Goal: Task Accomplishment & Management: Complete application form

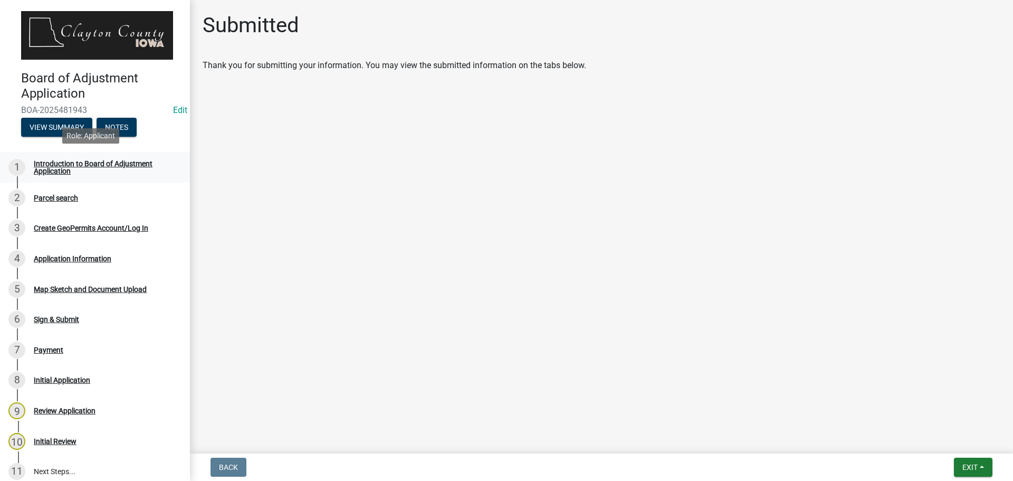
click at [120, 166] on div "Introduction to Board of Adjustment Application" at bounding box center [103, 167] width 139 height 15
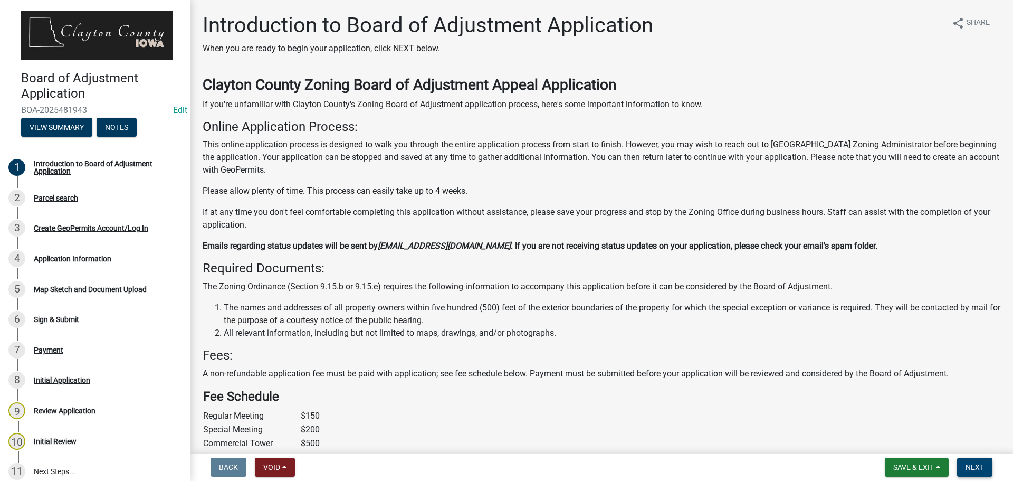
click at [980, 470] on span "Next" at bounding box center [975, 467] width 18 height 8
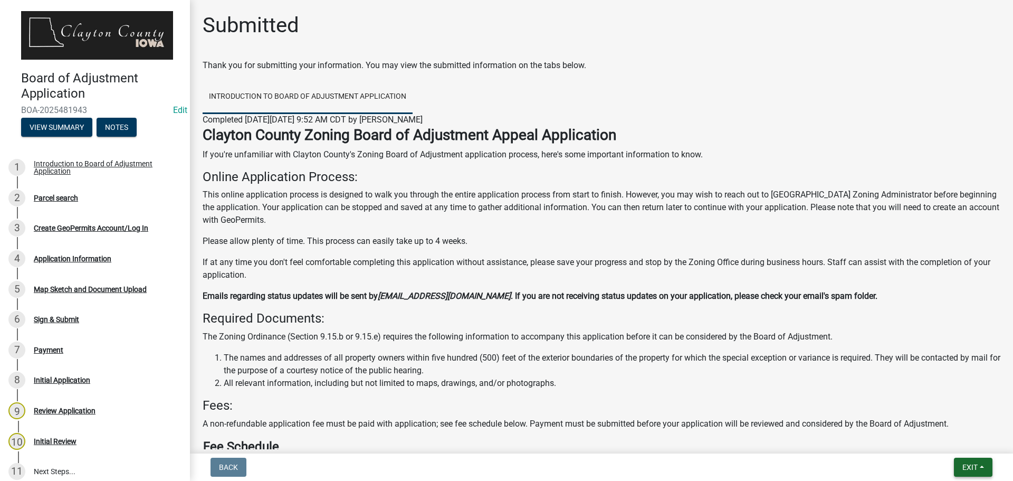
click at [979, 470] on button "Exit" at bounding box center [973, 467] width 39 height 19
click at [777, 397] on div "Clayton County Zoning Board of Adjustment Appeal Application If you're unfamili…" at bounding box center [602, 376] width 798 height 501
drag, startPoint x: 56, startPoint y: 191, endPoint x: 64, endPoint y: 193, distance: 8.7
click at [64, 194] on div "Parcel search" at bounding box center [56, 197] width 44 height 7
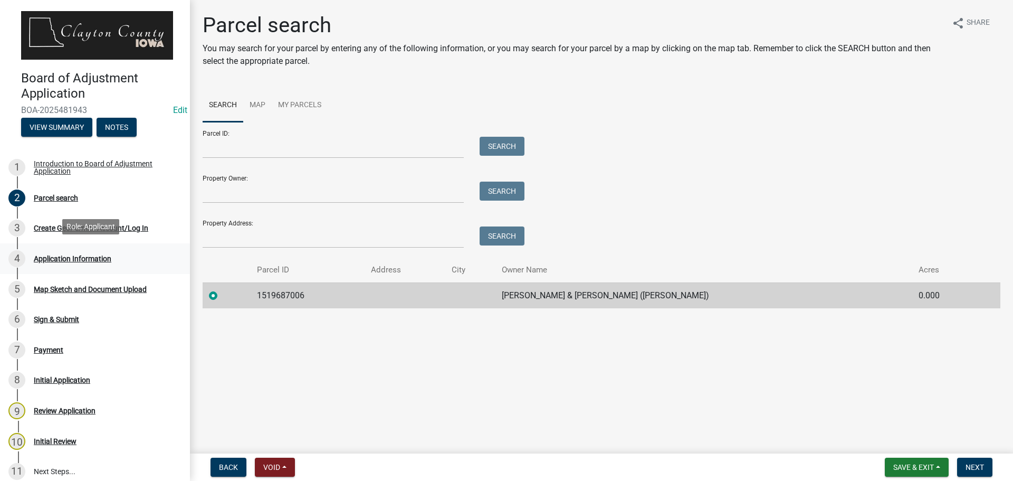
click at [99, 255] on div "Application Information" at bounding box center [73, 258] width 78 height 7
click at [59, 257] on div "Application Information" at bounding box center [73, 258] width 78 height 7
click at [67, 286] on div "Map Sketch and Document Upload" at bounding box center [90, 289] width 113 height 7
click at [59, 224] on div "Create GeoPermits Account/Log In" at bounding box center [91, 227] width 115 height 7
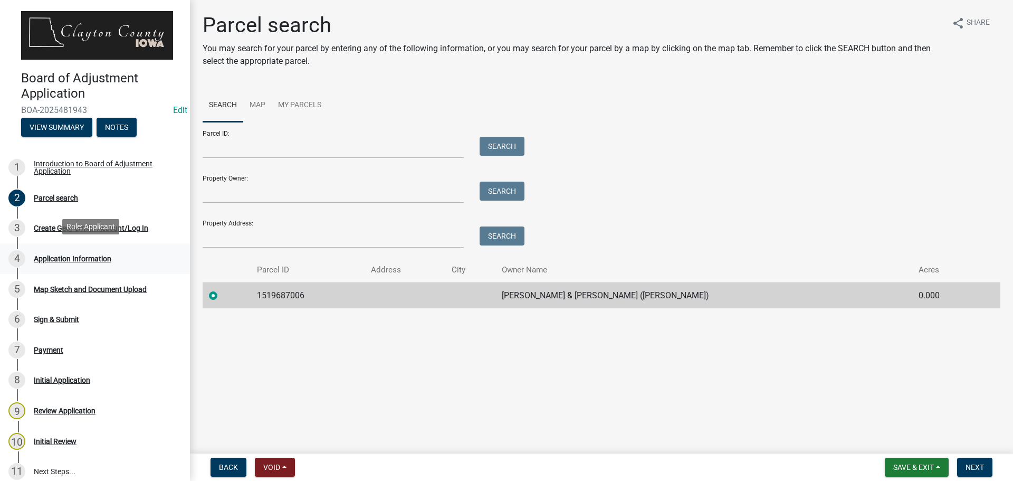
click at [108, 255] on div "Application Information" at bounding box center [73, 258] width 78 height 7
click at [979, 471] on button "Next" at bounding box center [974, 467] width 35 height 19
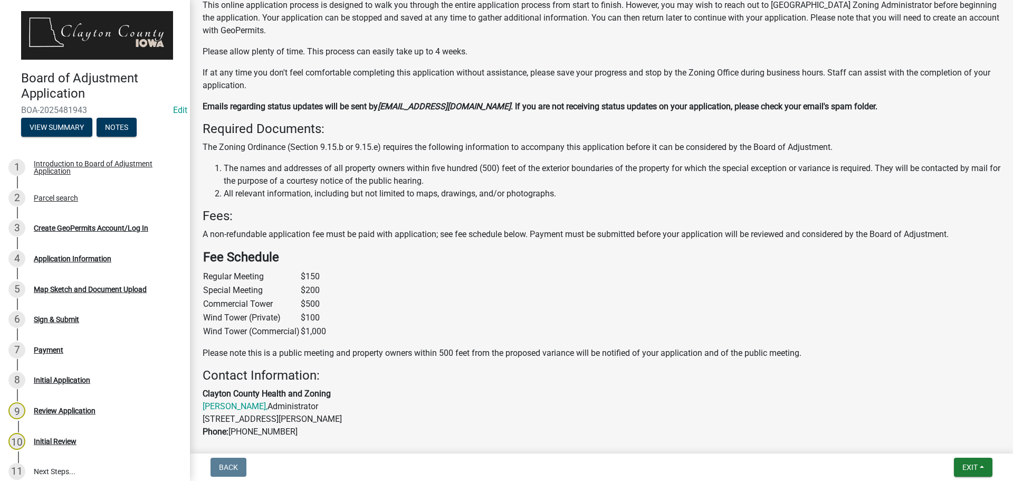
scroll to position [241, 0]
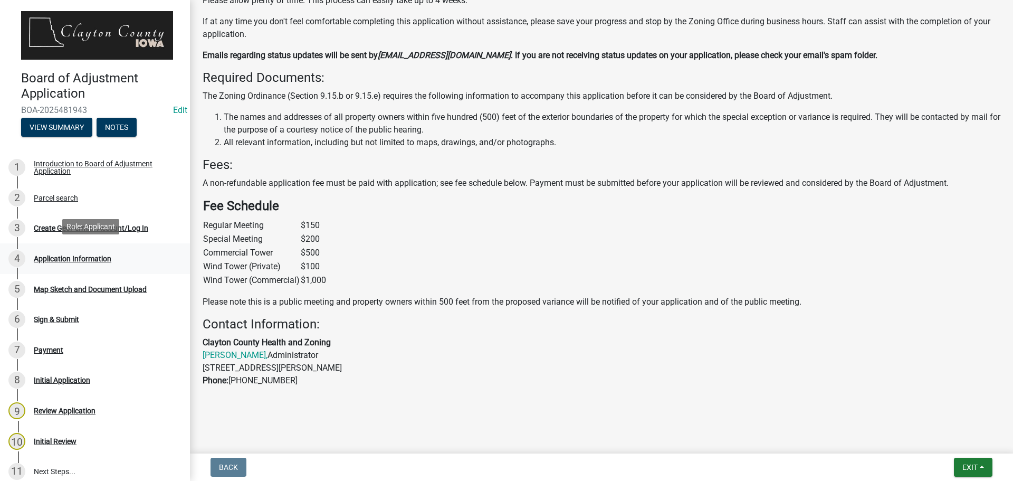
click at [69, 255] on div "Application Information" at bounding box center [73, 258] width 78 height 7
click at [52, 228] on div "Create GeoPermits Account/Log In" at bounding box center [91, 227] width 115 height 7
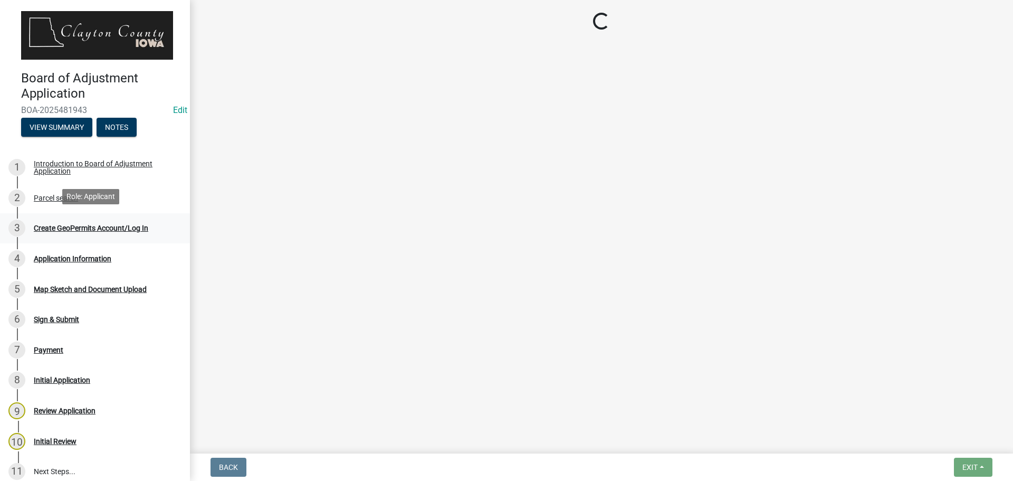
scroll to position [0, 0]
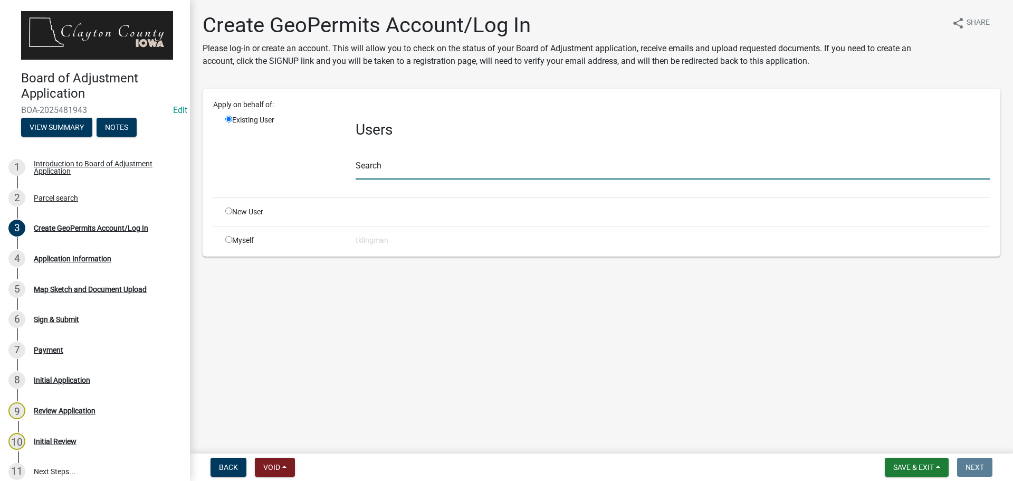
click at [400, 166] on input "text" at bounding box center [673, 169] width 634 height 22
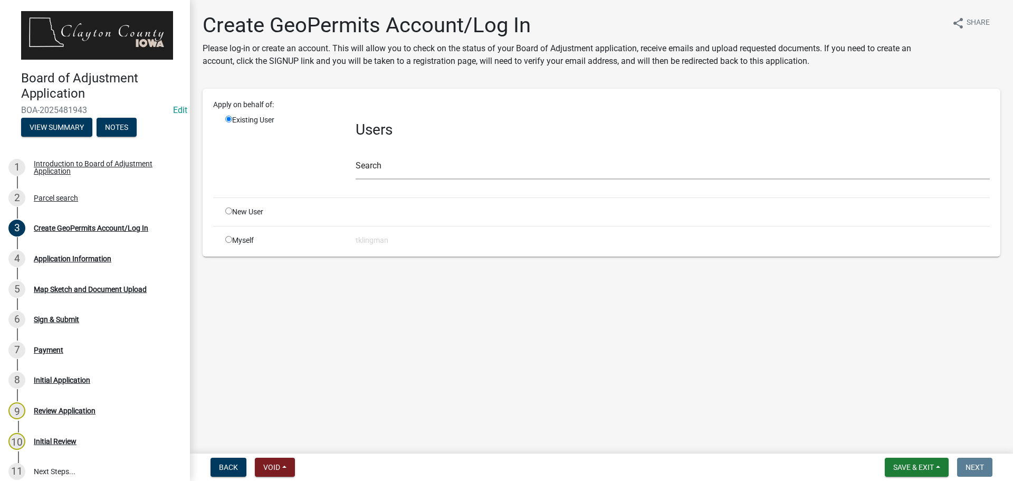
click at [227, 238] on input "radio" at bounding box center [228, 239] width 7 height 7
radio input "true"
radio input "false"
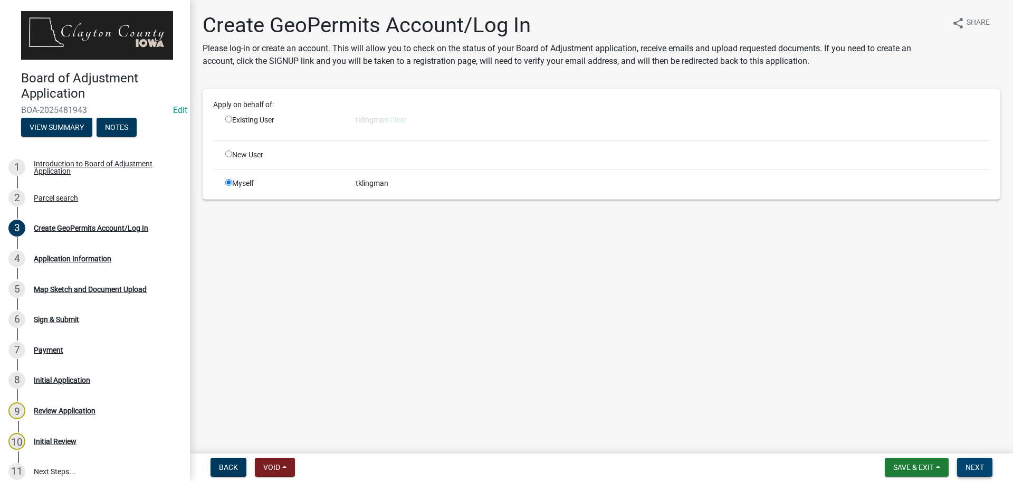
click at [978, 461] on button "Next" at bounding box center [974, 467] width 35 height 19
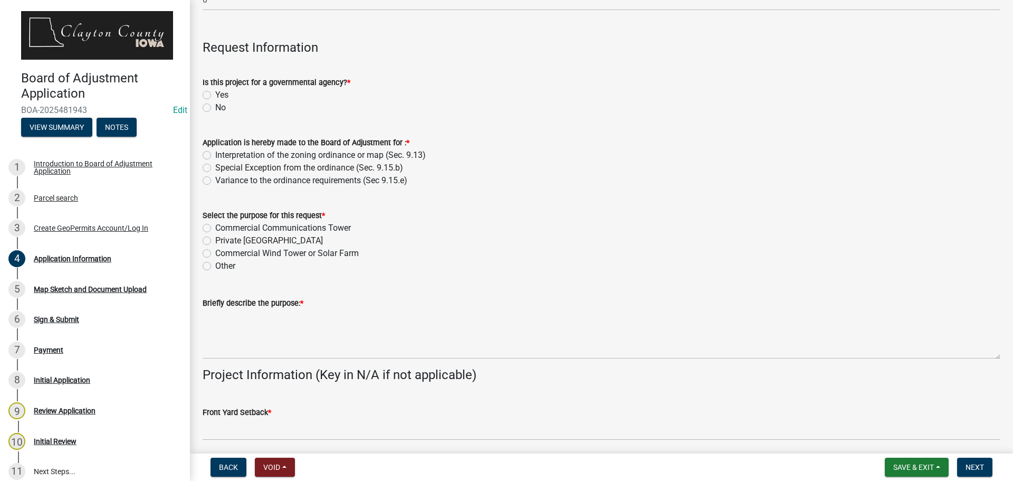
scroll to position [317, 0]
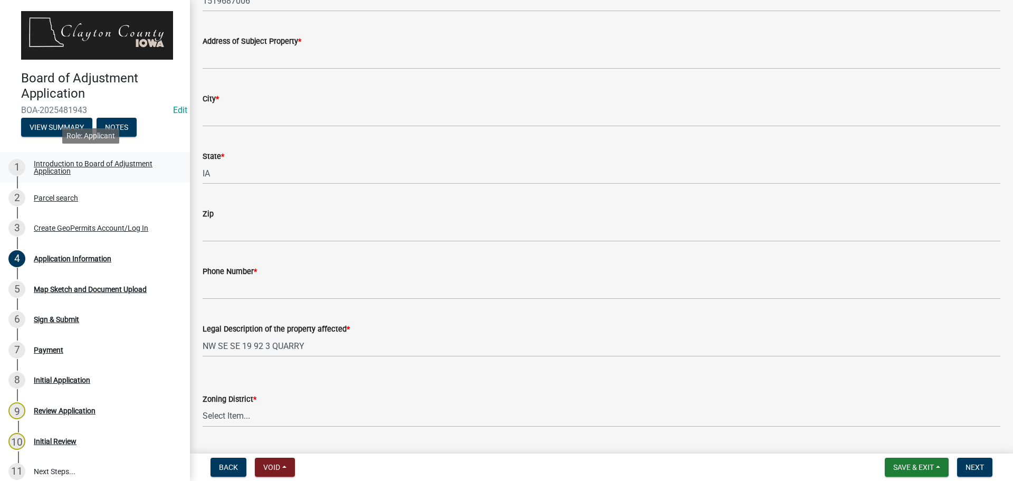
click at [138, 162] on div "Introduction to Board of Adjustment Application" at bounding box center [103, 167] width 139 height 15
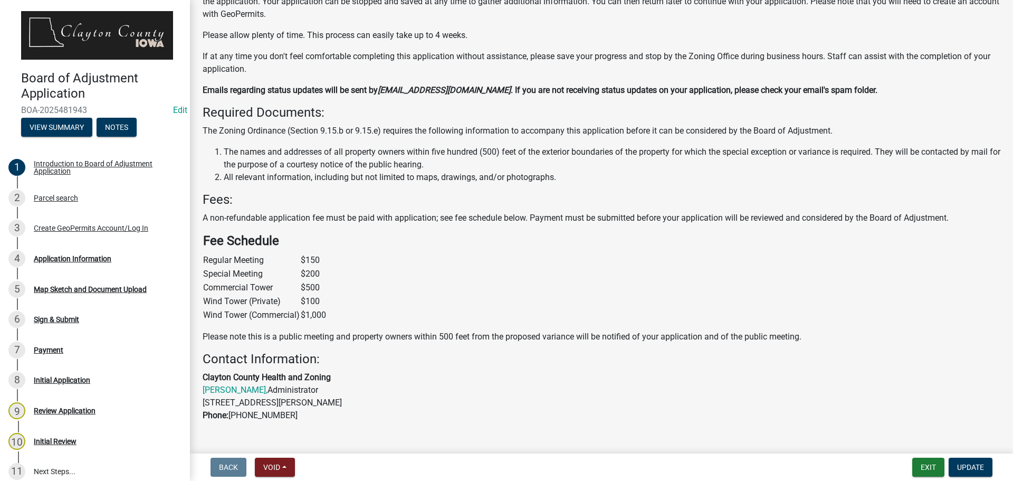
scroll to position [158, 0]
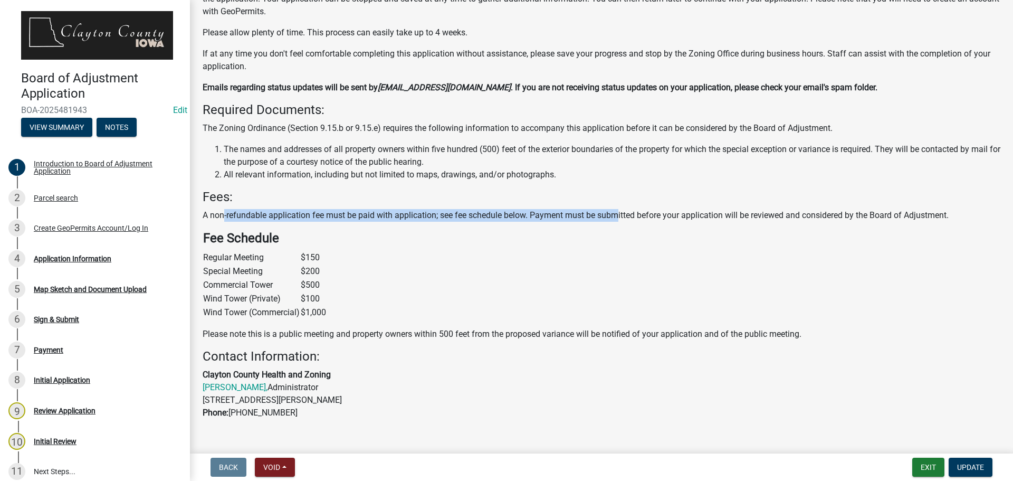
drag, startPoint x: 223, startPoint y: 215, endPoint x: 621, endPoint y: 210, distance: 398.5
click at [621, 210] on p "A non-refundable application fee must be paid with application; see fee schedul…" at bounding box center [602, 215] width 798 height 13
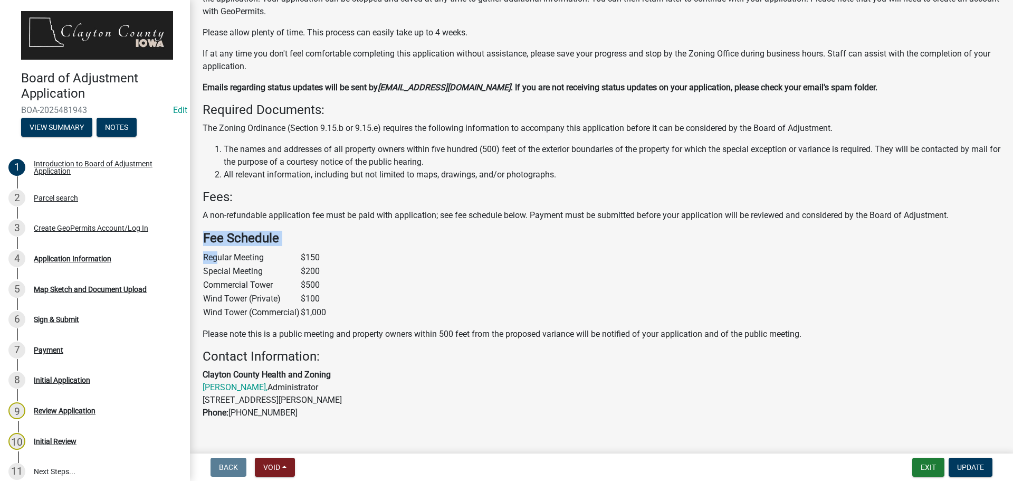
drag, startPoint x: 304, startPoint y: 308, endPoint x: 216, endPoint y: 250, distance: 105.5
click at [216, 250] on figure "Fee Schedule Regular Meeting $150 Special Meeting $200 Commercial Tower $500 Wi…" at bounding box center [602, 274] width 798 height 89
click at [295, 253] on td "Regular Meeting" at bounding box center [252, 258] width 98 height 14
click at [364, 232] on figure "Fee Schedule Regular Meeting $150 Special Meeting $200 Commercial Tower $500 Wi…" at bounding box center [602, 274] width 798 height 89
click at [734, 259] on figure "Fee Schedule Regular Meeting $150 Special Meeting $200 Commercial Tower $500 Wi…" at bounding box center [602, 274] width 798 height 89
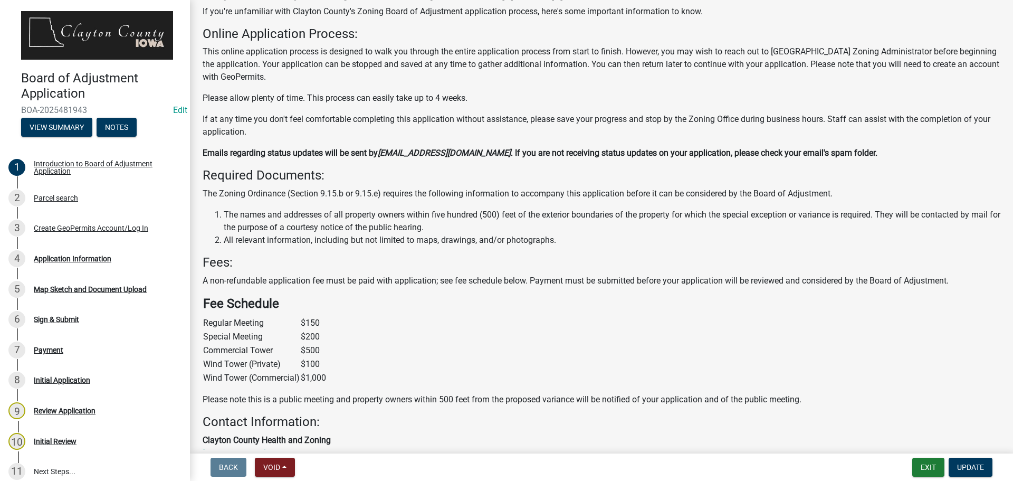
scroll to position [0, 0]
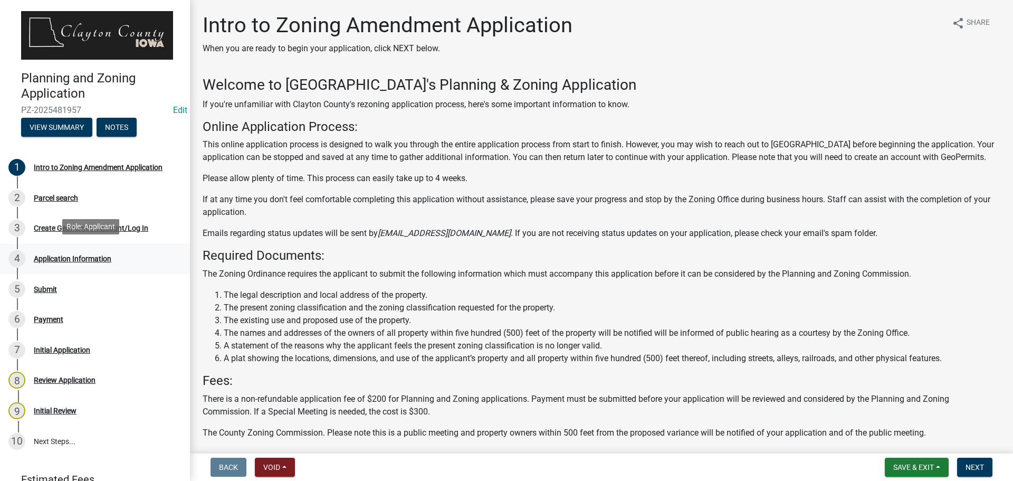
click at [92, 256] on div "Application Information" at bounding box center [73, 258] width 78 height 7
click at [989, 470] on button "Next" at bounding box center [974, 467] width 35 height 19
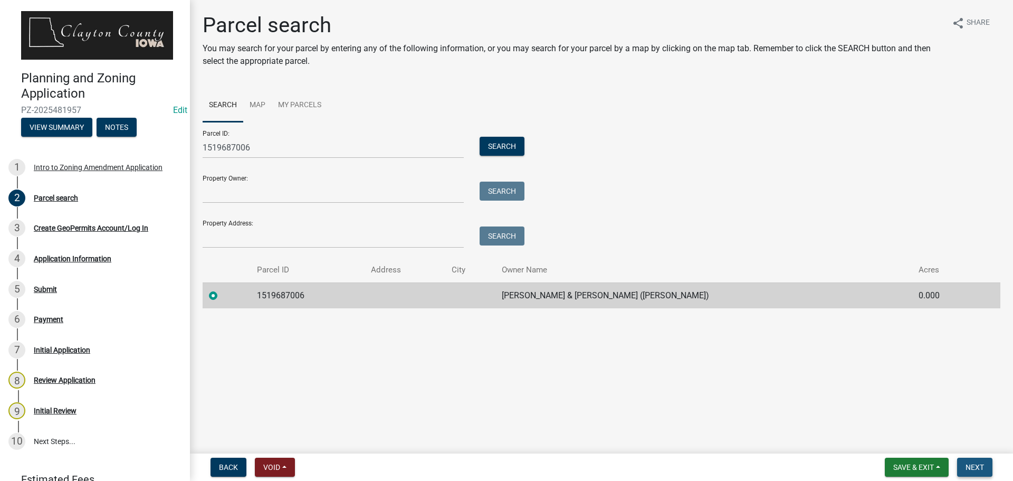
click at [969, 464] on span "Next" at bounding box center [975, 467] width 18 height 8
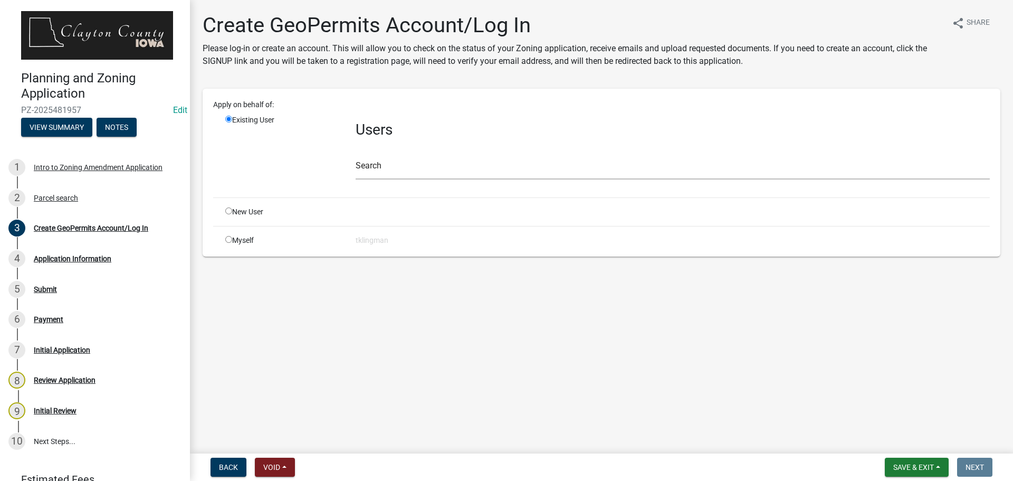
click at [233, 235] on div "Myself" at bounding box center [282, 240] width 130 height 11
click at [230, 238] on input "radio" at bounding box center [228, 239] width 7 height 7
radio input "true"
radio input "false"
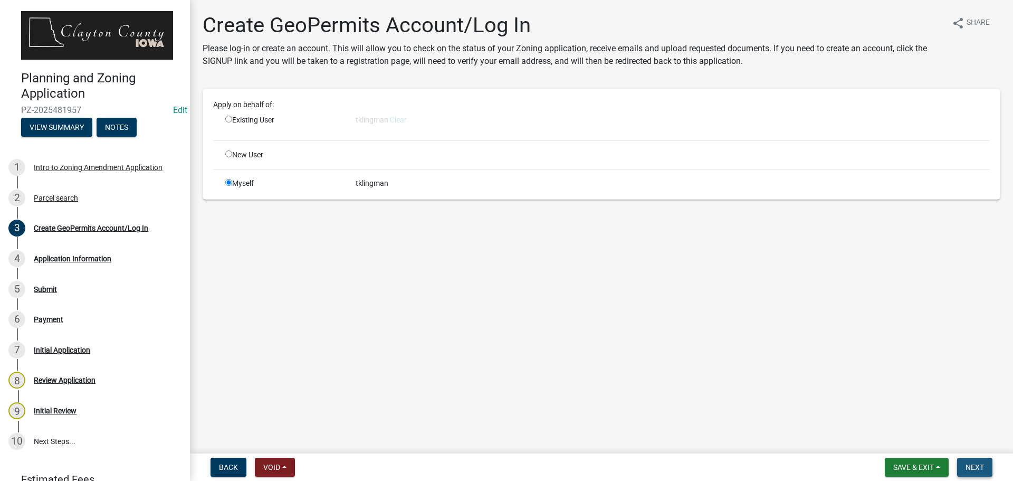
click at [981, 466] on span "Next" at bounding box center [975, 467] width 18 height 8
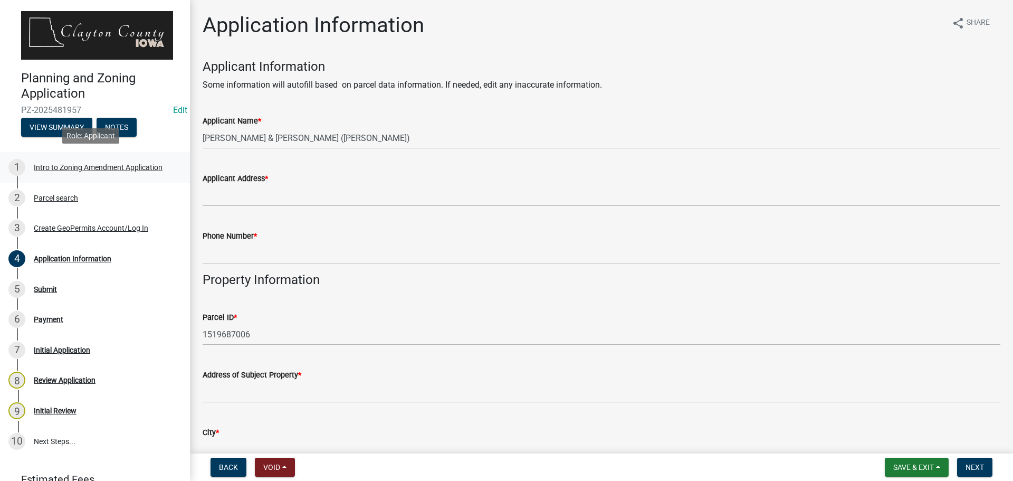
click at [94, 164] on div "Intro to Zoning Amendment Application" at bounding box center [98, 167] width 129 height 7
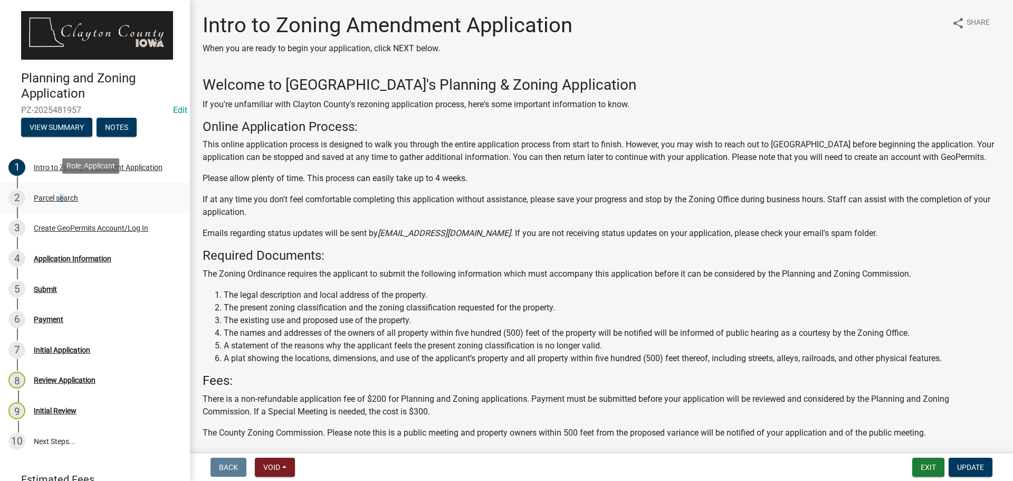
click at [58, 196] on div "Parcel search" at bounding box center [56, 197] width 44 height 7
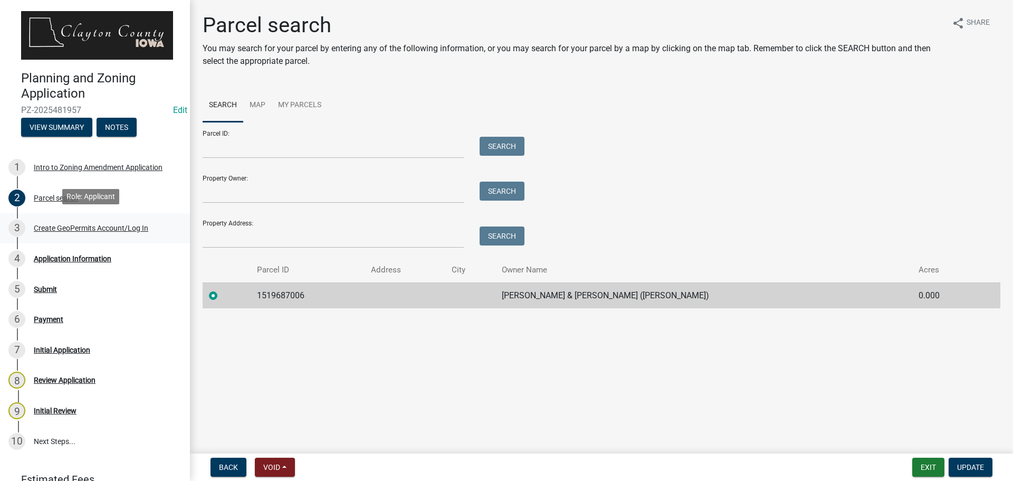
click at [59, 224] on div "Create GeoPermits Account/Log In" at bounding box center [91, 227] width 115 height 7
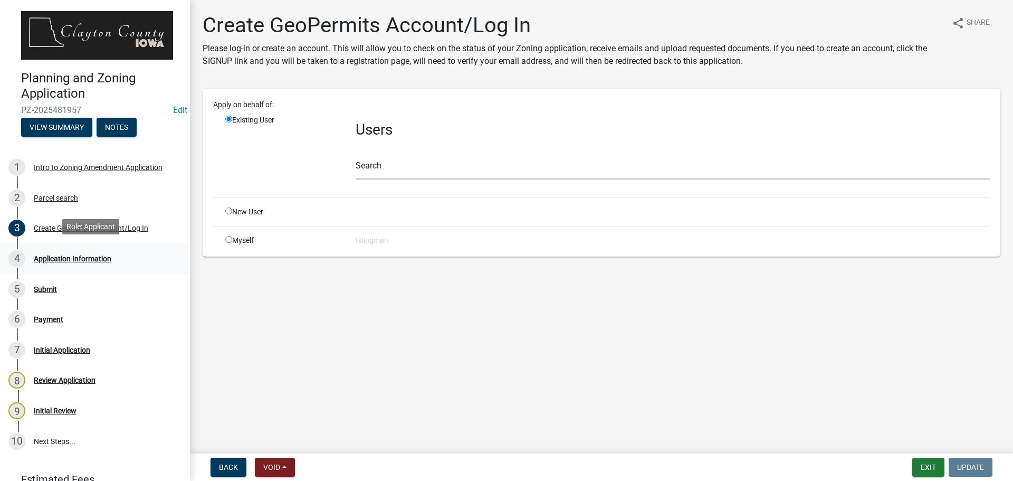
click at [57, 255] on div "Application Information" at bounding box center [73, 258] width 78 height 7
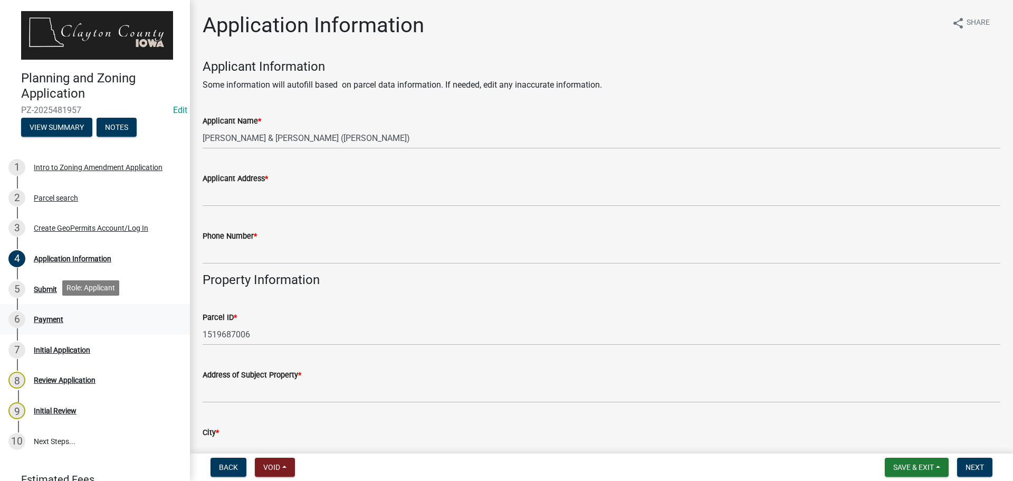
click at [43, 316] on div "Payment" at bounding box center [49, 319] width 30 height 7
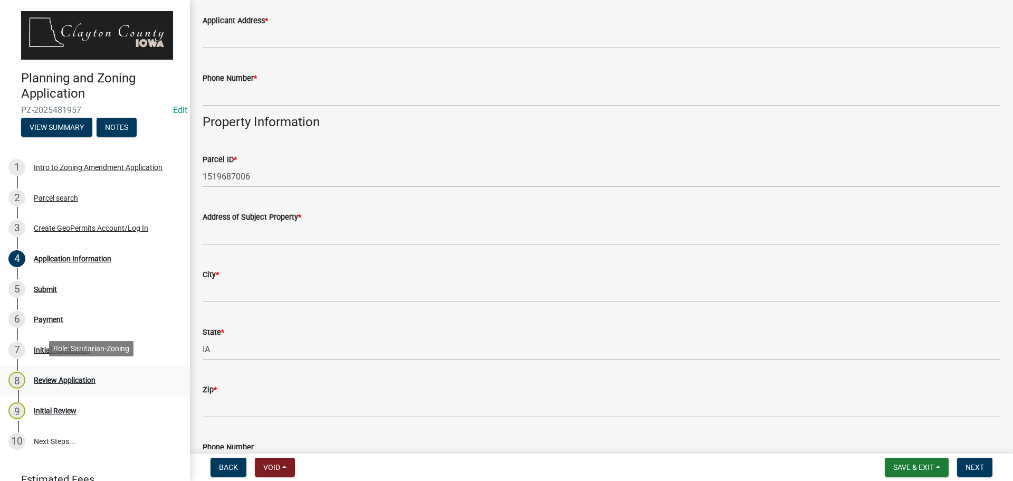
scroll to position [158, 0]
click at [55, 376] on div "Review Application" at bounding box center [65, 379] width 62 height 7
click at [46, 407] on div "Initial Review" at bounding box center [55, 410] width 43 height 7
